Goal: Book appointment/travel/reservation

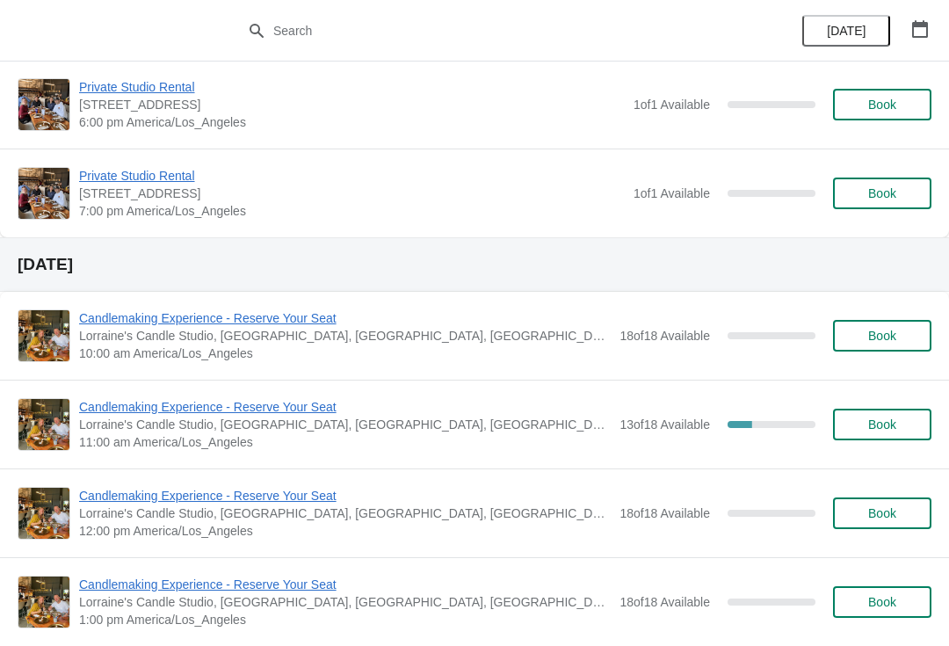
scroll to position [817, 0]
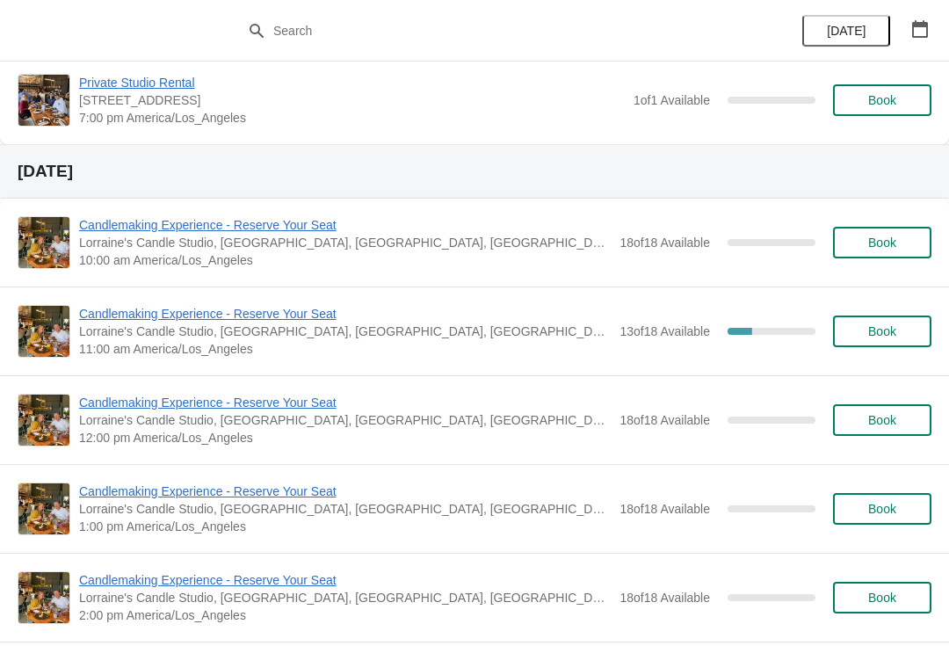
click at [120, 309] on span "Candlemaking Experience - Reserve Your Seat" at bounding box center [345, 314] width 532 height 18
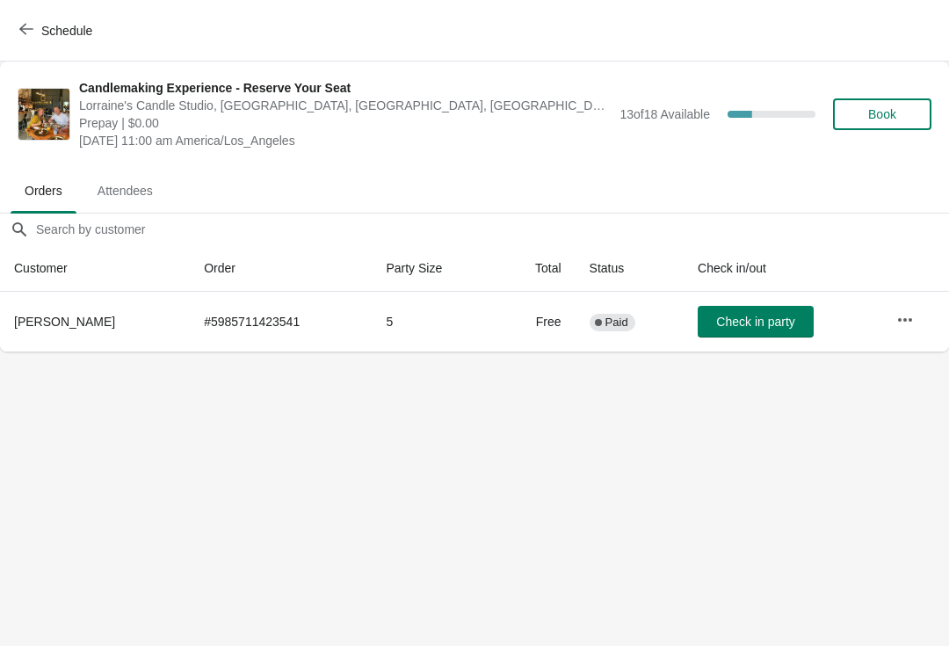
click at [40, 21] on button "Schedule" at bounding box center [58, 31] width 98 height 32
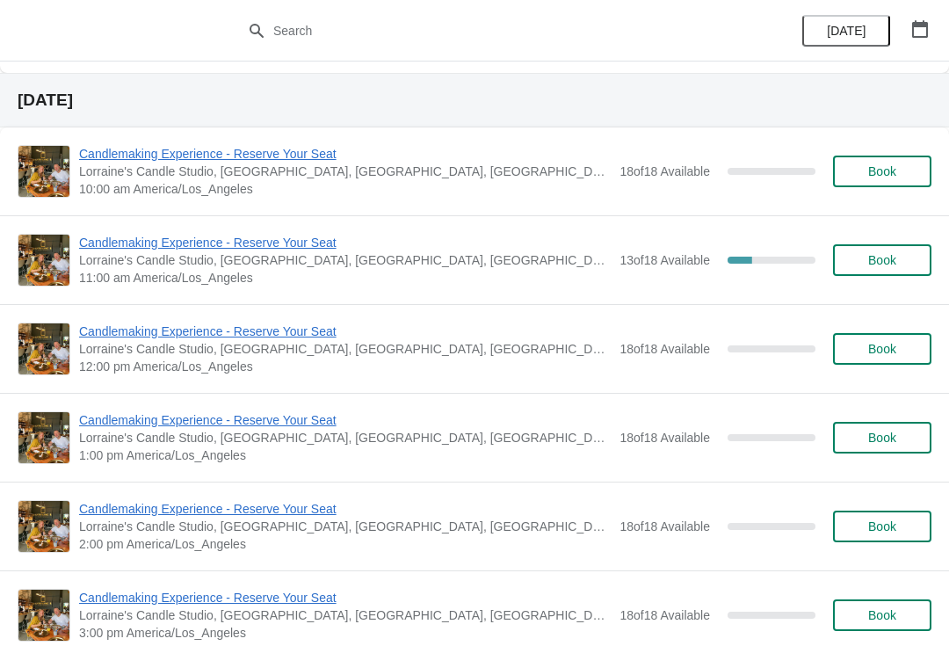
scroll to position [886, 0]
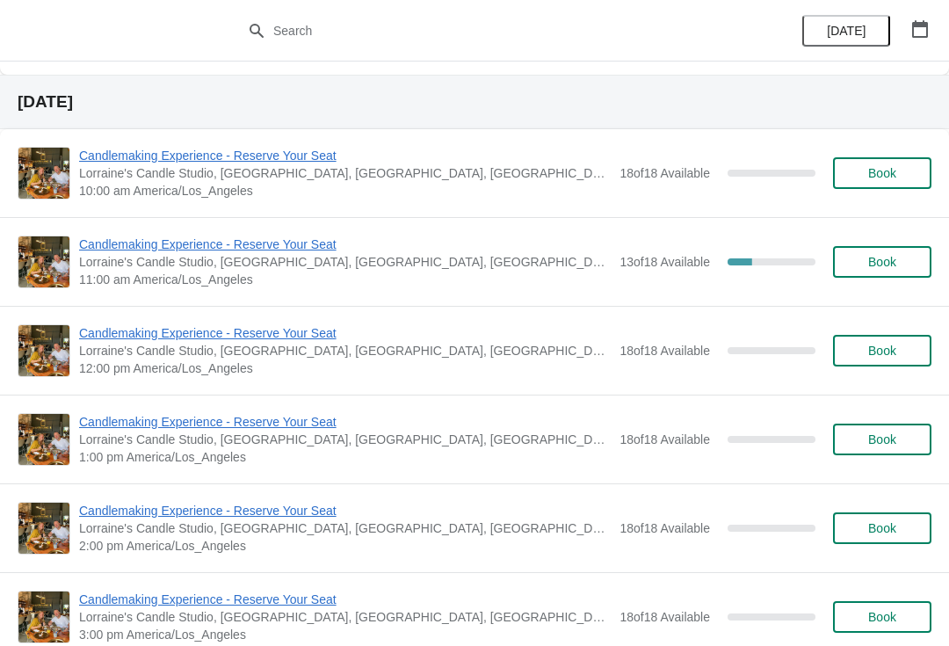
click at [313, 251] on span "Candlemaking Experience - Reserve Your Seat" at bounding box center [345, 245] width 532 height 18
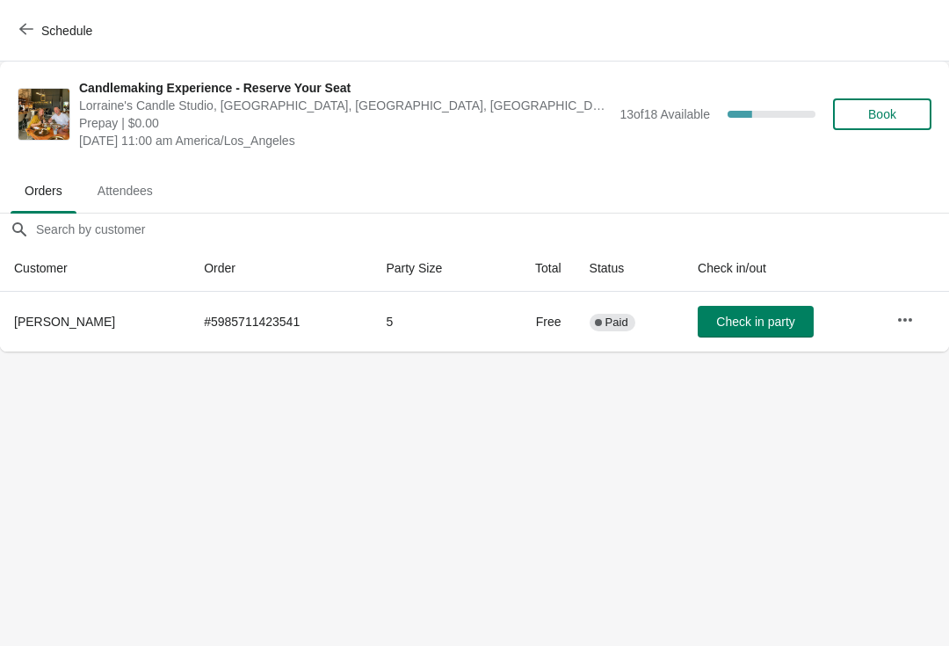
scroll to position [0, 0]
click at [44, 33] on span "Schedule" at bounding box center [66, 31] width 51 height 14
